Goal: Communication & Community: Participate in discussion

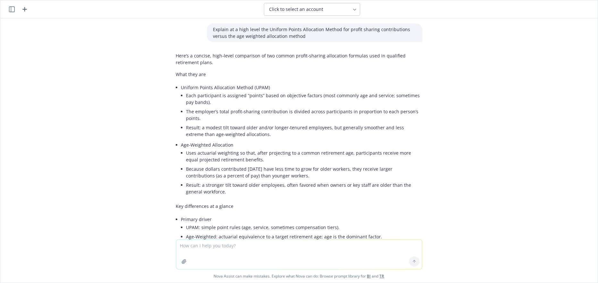
scroll to position [96, 0]
